Goal: Task Accomplishment & Management: Manage account settings

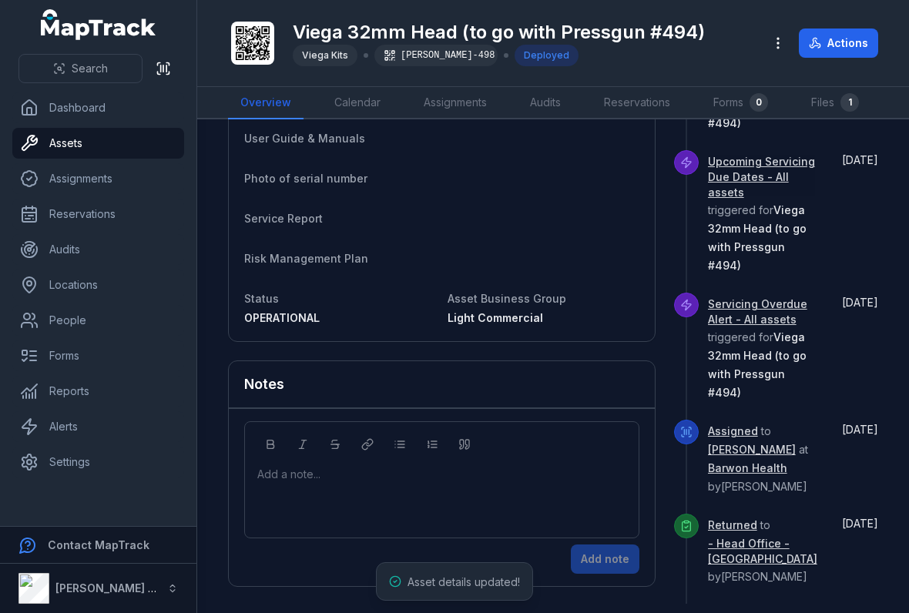
scroll to position [774, 0]
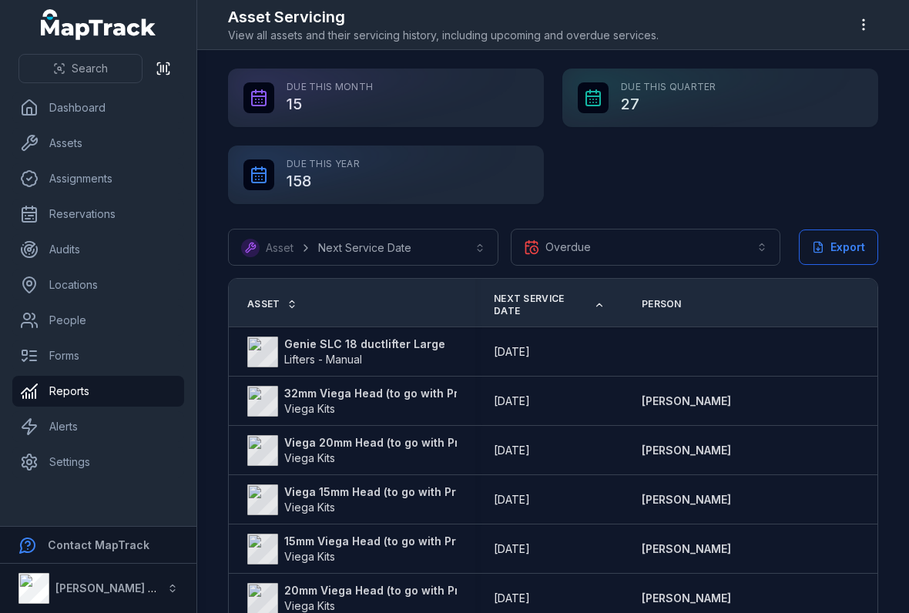
click at [310, 296] on th "Asset" at bounding box center [352, 303] width 246 height 49
click at [303, 399] on strong "32mm Viega Head (to go with Pressgun #471)" at bounding box center [407, 393] width 247 height 15
click at [310, 386] on strong "32mm Viega Head (to go with Pressgun #471)" at bounding box center [407, 393] width 247 height 15
click at [290, 388] on strong "32mm Viega Head (to go with Pressgun #471)" at bounding box center [407, 393] width 247 height 15
click at [313, 390] on strong "32mm Viega Head (to go with Pressgun #471)" at bounding box center [407, 393] width 247 height 15
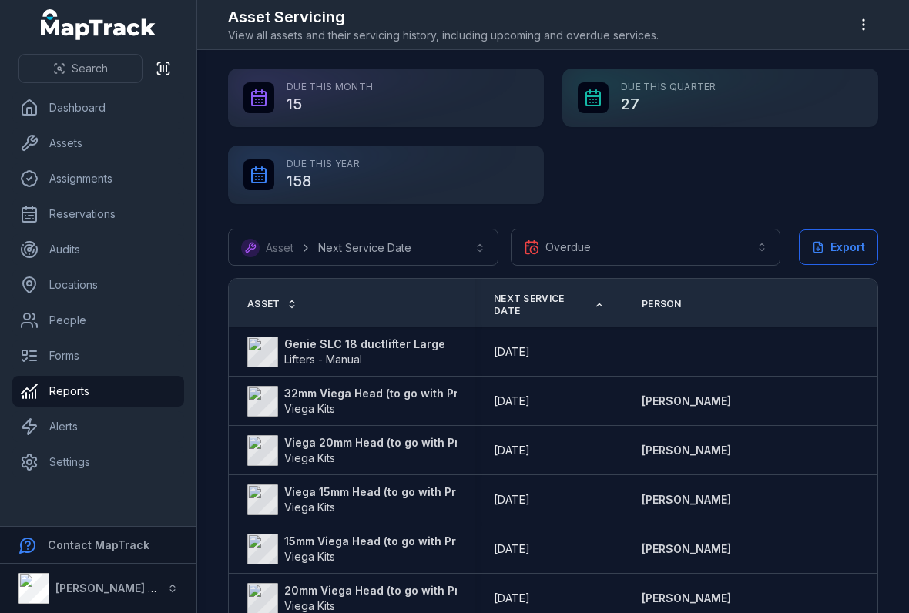
click at [324, 387] on strong "32mm Viega Head (to go with Pressgun #471)" at bounding box center [407, 393] width 247 height 15
click at [310, 442] on strong "Viega 20mm Head (to go with Pressgun #494)" at bounding box center [410, 442] width 252 height 15
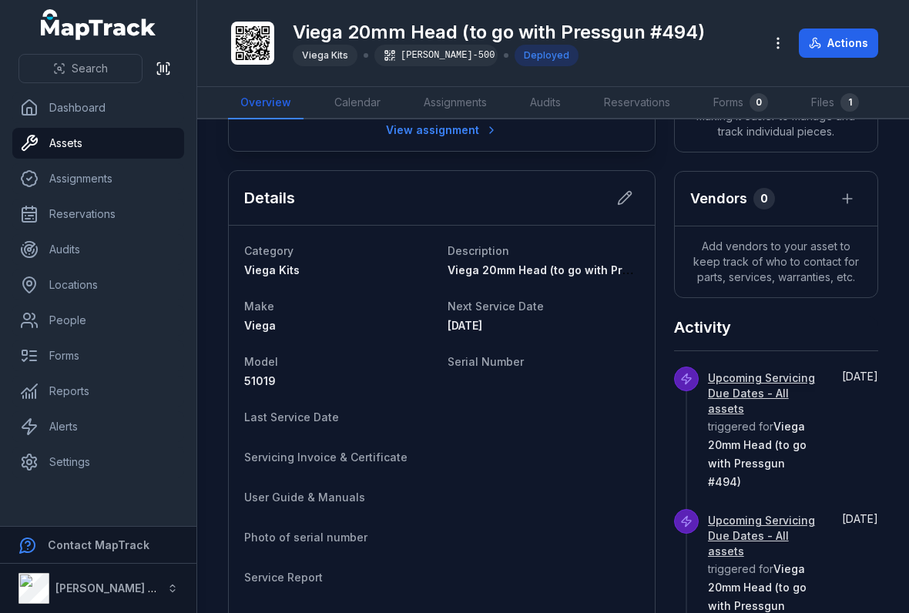
scroll to position [422, 0]
click at [628, 184] on button at bounding box center [624, 198] width 29 height 29
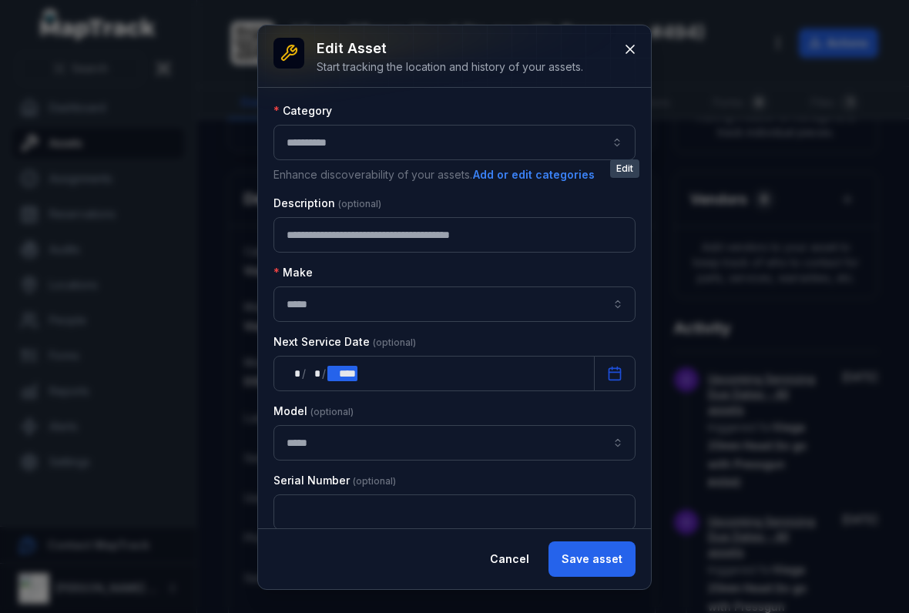
click at [341, 367] on div "**** ****" at bounding box center [341, 373] width 29 height 15
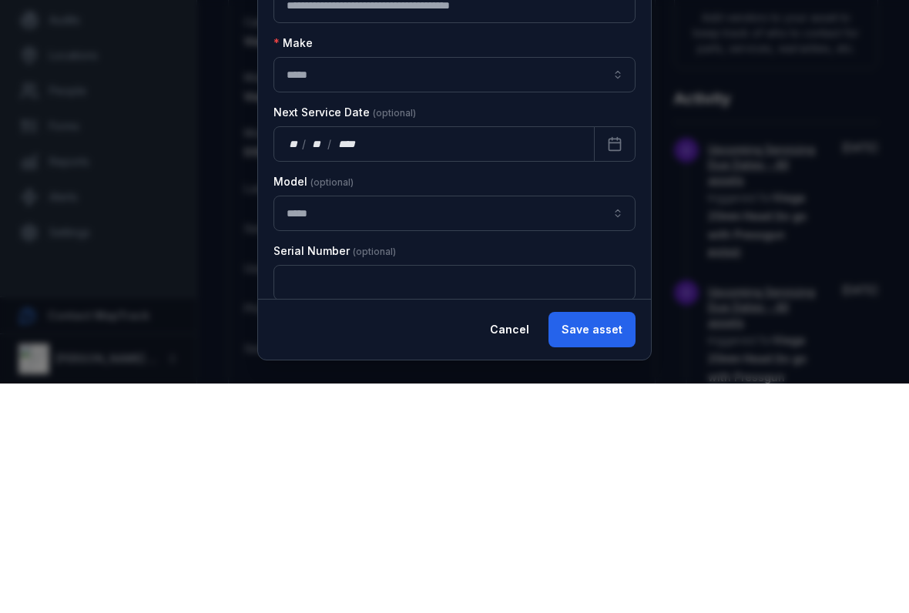
click at [297, 473] on label "Serial Number" at bounding box center [334, 480] width 122 height 15
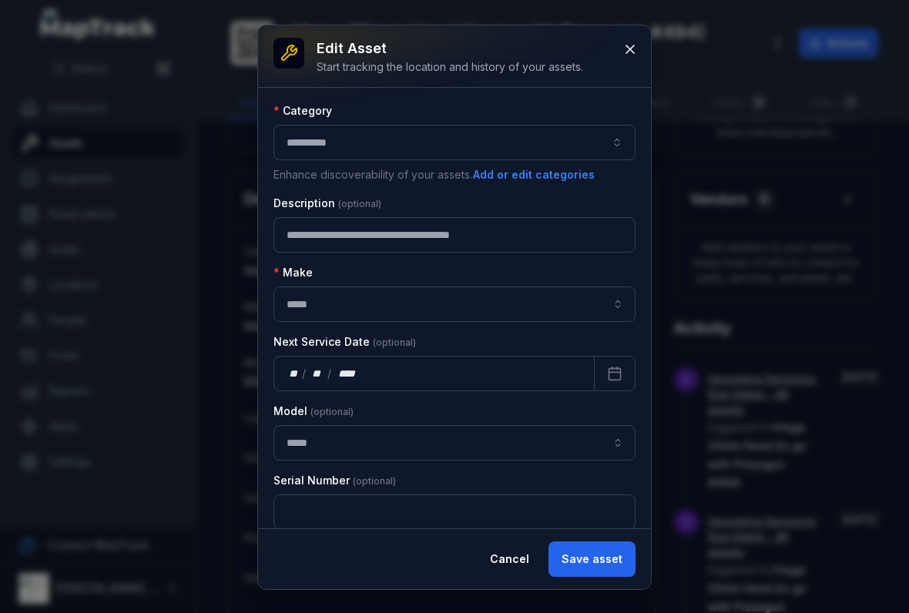
click at [613, 558] on button "Save asset" at bounding box center [591, 558] width 87 height 35
